Goal: Task Accomplishment & Management: Manage account settings

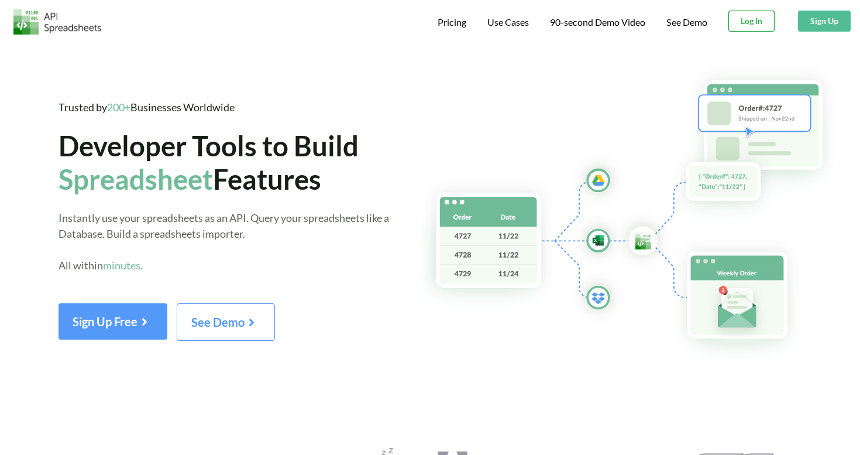
click at [749, 17] on button "Log In" at bounding box center [751, 21] width 46 height 21
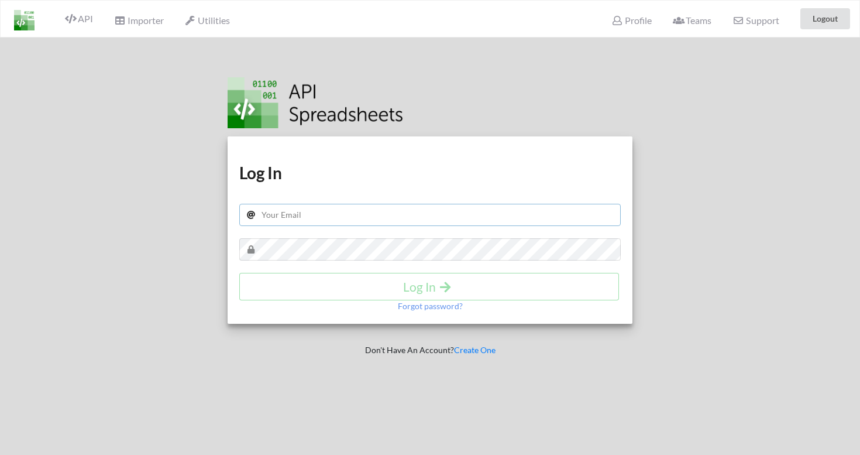
click at [453, 212] on input "text" at bounding box center [429, 215] width 381 height 22
type input "info@wtechmedia.com"
